Goal: Navigation & Orientation: Find specific page/section

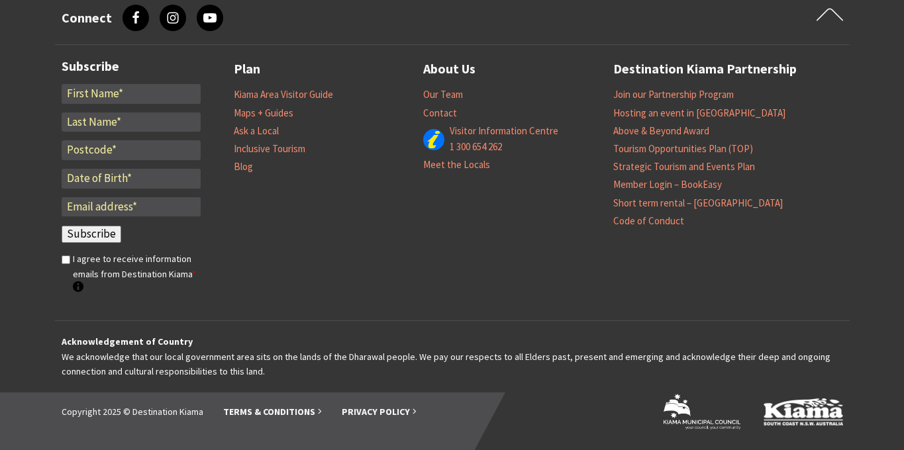
scroll to position [1585, 0]
